Goal: Task Accomplishment & Management: Use online tool/utility

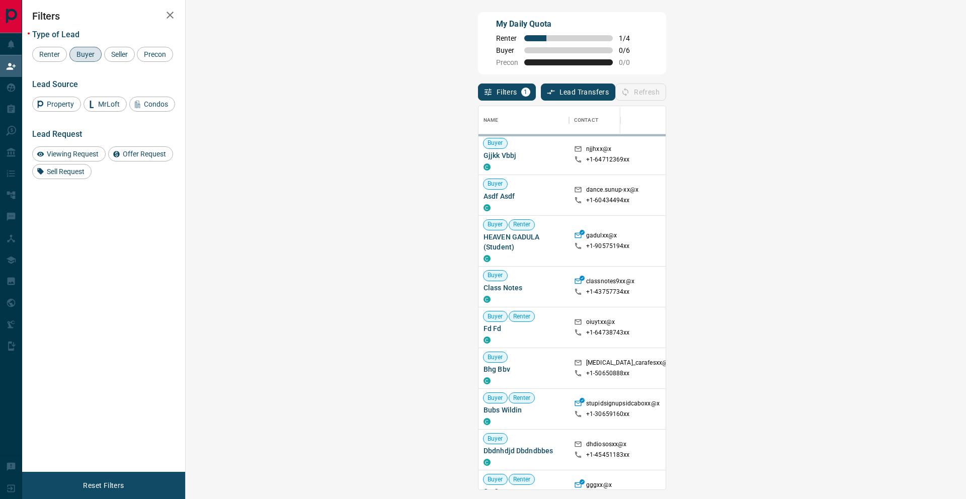
scroll to position [375, 751]
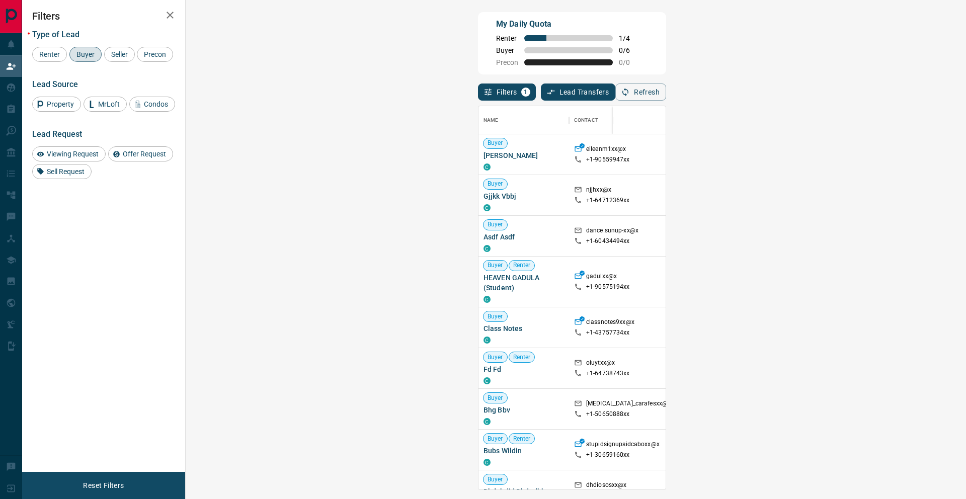
drag, startPoint x: 889, startPoint y: 100, endPoint x: 905, endPoint y: 95, distance: 16.4
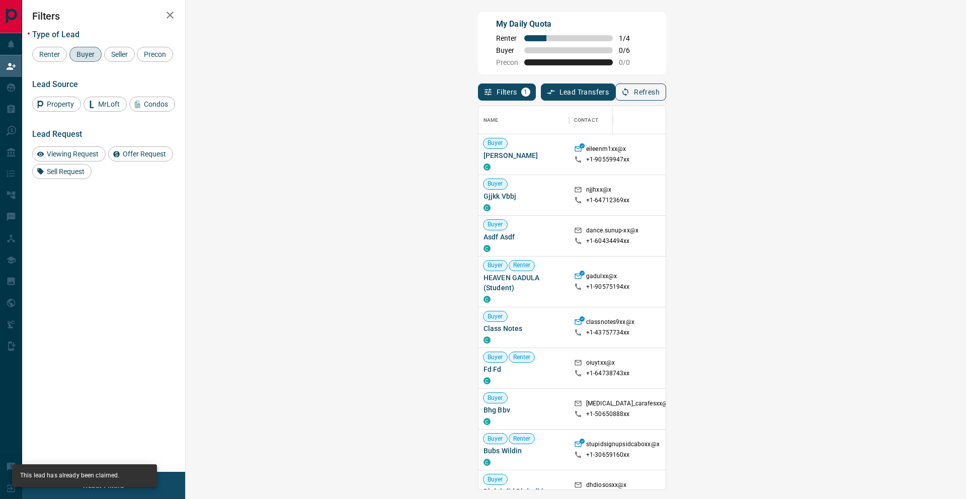
click at [666, 100] on div "Filters 1 Lead Transfers 0 Refresh" at bounding box center [572, 87] width 188 height 26
click at [630, 94] on icon "button" at bounding box center [625, 92] width 9 height 9
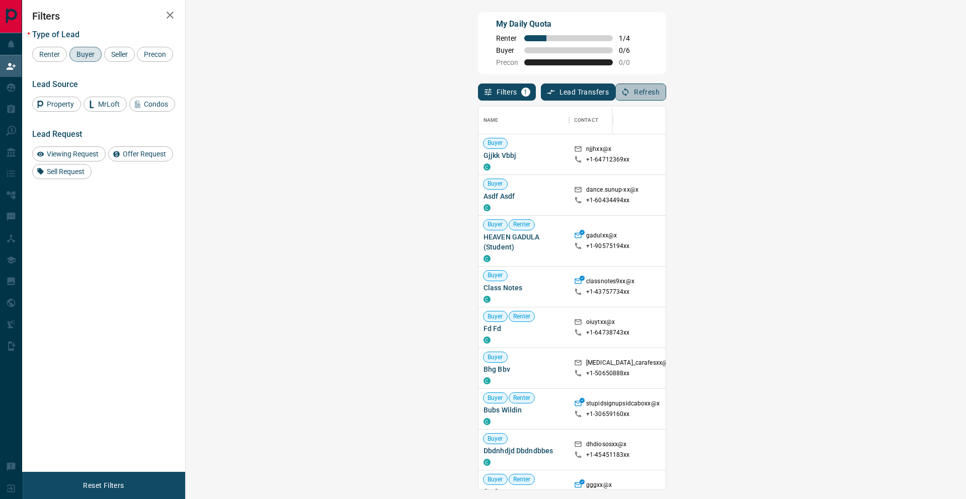
click at [630, 91] on icon "button" at bounding box center [625, 92] width 9 height 9
drag, startPoint x: 908, startPoint y: 92, endPoint x: 901, endPoint y: 89, distance: 8.0
click at [630, 91] on icon "button" at bounding box center [625, 92] width 9 height 9
